Goal: Task Accomplishment & Management: Complete application form

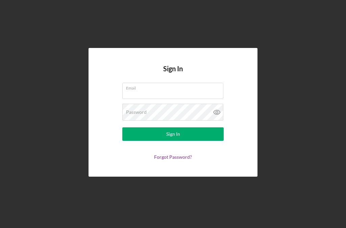
click at [188, 99] on div "Email" at bounding box center [172, 91] width 101 height 17
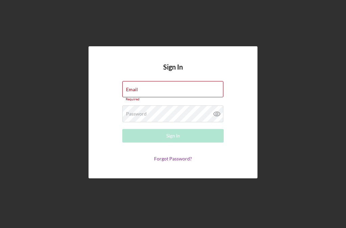
click at [179, 101] on div "Email Required" at bounding box center [172, 91] width 101 height 20
click at [177, 97] on input "Email" at bounding box center [172, 89] width 101 height 16
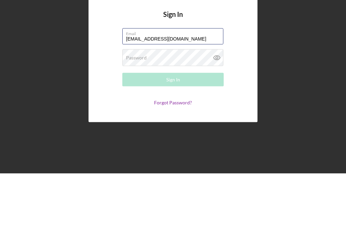
type input "[EMAIL_ADDRESS][DOMAIN_NAME]"
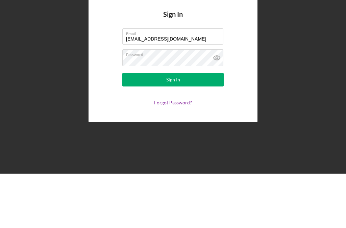
click at [205, 127] on button "Sign In" at bounding box center [172, 134] width 101 height 14
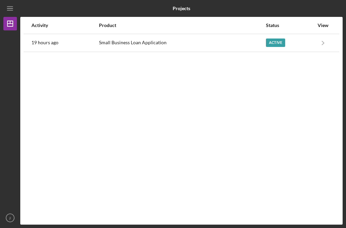
click at [259, 38] on div "Active" at bounding box center [275, 42] width 19 height 8
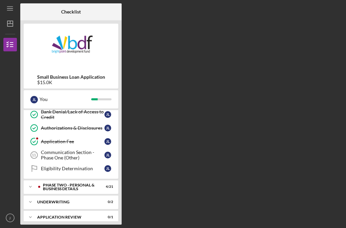
scroll to position [112, 0]
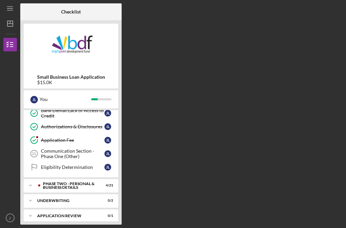
click at [96, 182] on div "PHASE TWO - PERSONAL & BUSINESS DETAILS" at bounding box center [69, 186] width 53 height 8
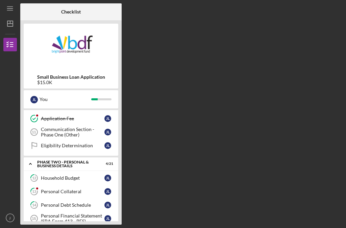
scroll to position [135, 0]
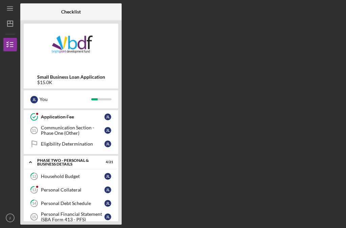
click at [79, 187] on div "Personal Collateral" at bounding box center [72, 189] width 63 height 5
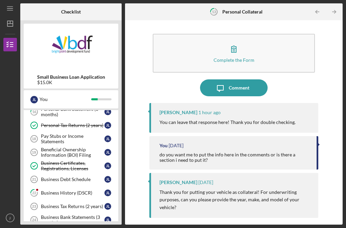
scroll to position [255, 0]
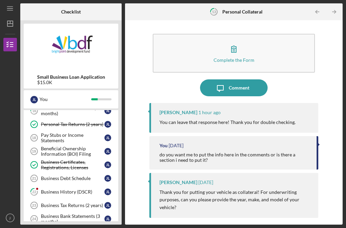
click at [81, 189] on div "Business History (DSCR)" at bounding box center [72, 191] width 63 height 5
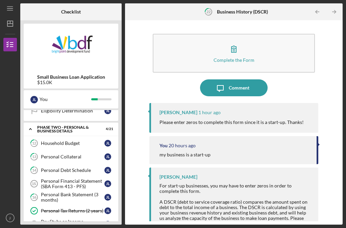
scroll to position [167, 0]
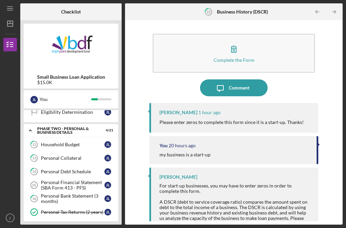
click at [79, 155] on div "Personal Collateral" at bounding box center [72, 157] width 63 height 5
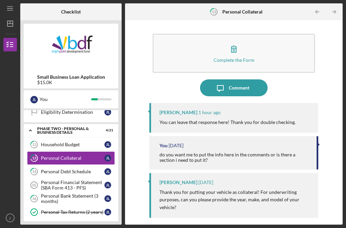
click at [244, 79] on div "Comment" at bounding box center [239, 87] width 21 height 17
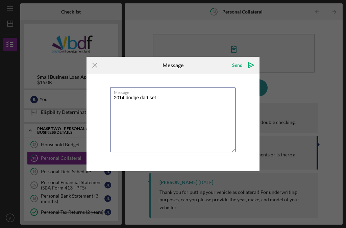
click at [167, 99] on textarea "2014 dodge dart set" at bounding box center [172, 119] width 125 height 65
type textarea "2014 dodge dart sxt"
click at [242, 67] on icon "Icon/icon-invite-send" at bounding box center [250, 65] width 17 height 17
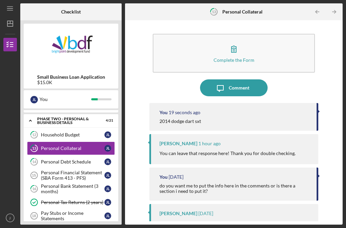
scroll to position [178, 0]
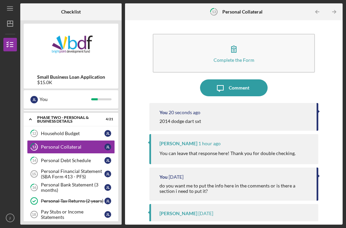
click at [88, 158] on div "Personal Debt Schedule" at bounding box center [72, 160] width 63 height 5
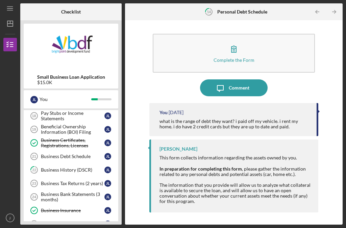
scroll to position [277, 0]
click at [12, 221] on circle "button" at bounding box center [10, 218] width 8 height 8
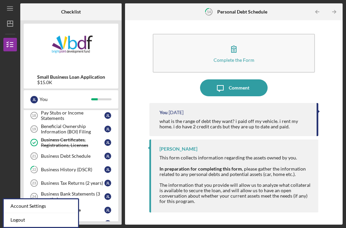
click at [38, 213] on link "Logout" at bounding box center [41, 220] width 74 height 14
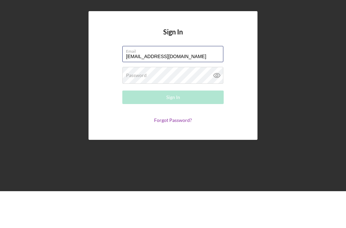
type input "[EMAIL_ADDRESS][DOMAIN_NAME]"
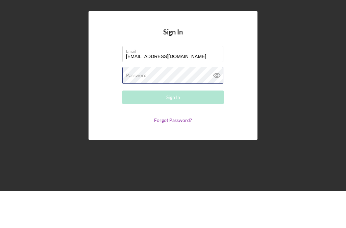
click at [182, 104] on div "Password Required" at bounding box center [172, 112] width 101 height 17
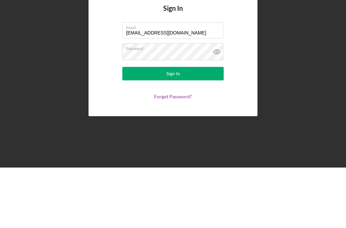
click at [193, 127] on button "Sign In" at bounding box center [172, 134] width 101 height 14
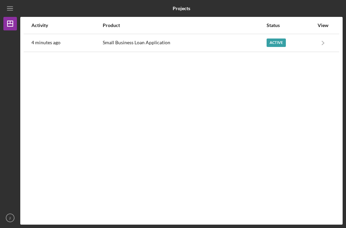
click at [259, 38] on div "Active" at bounding box center [275, 42] width 19 height 8
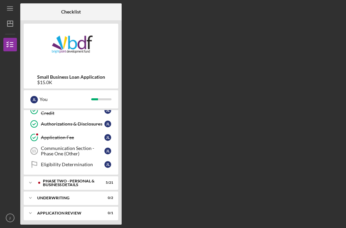
scroll to position [114, 0]
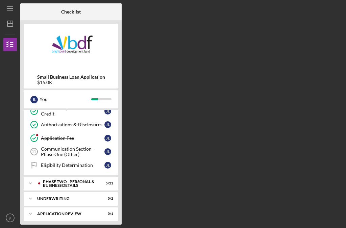
click at [90, 180] on div "PHASE TWO - PERSONAL & BUSINESS DETAILS" at bounding box center [69, 184] width 53 height 8
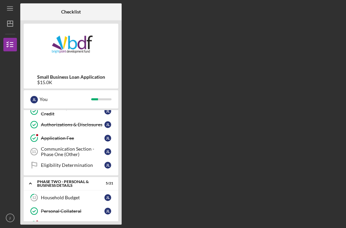
click at [76, 135] on div "Application Fee" at bounding box center [72, 137] width 63 height 5
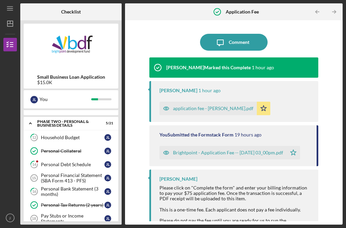
scroll to position [175, 0]
click at [80, 161] on div "Personal Debt Schedule" at bounding box center [72, 163] width 63 height 5
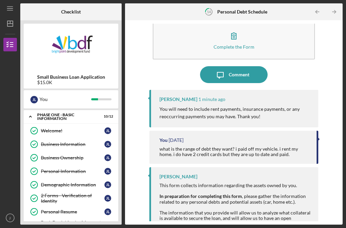
click at [88, 113] on div "Phase One - Basic Information" at bounding box center [66, 117] width 59 height 8
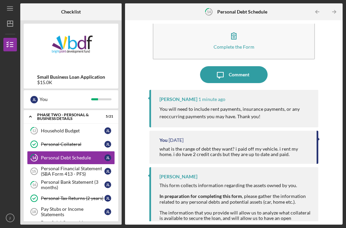
scroll to position [16, 0]
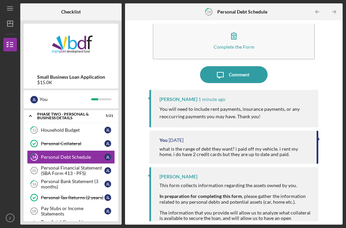
click at [7, 217] on icon "jl" at bounding box center [10, 217] width 14 height 17
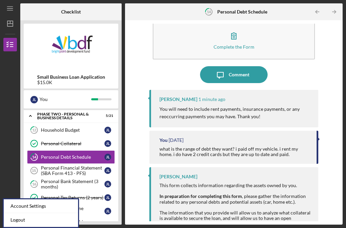
click at [40, 213] on link "Logout" at bounding box center [41, 220] width 74 height 14
